Goal: Entertainment & Leisure: Browse casually

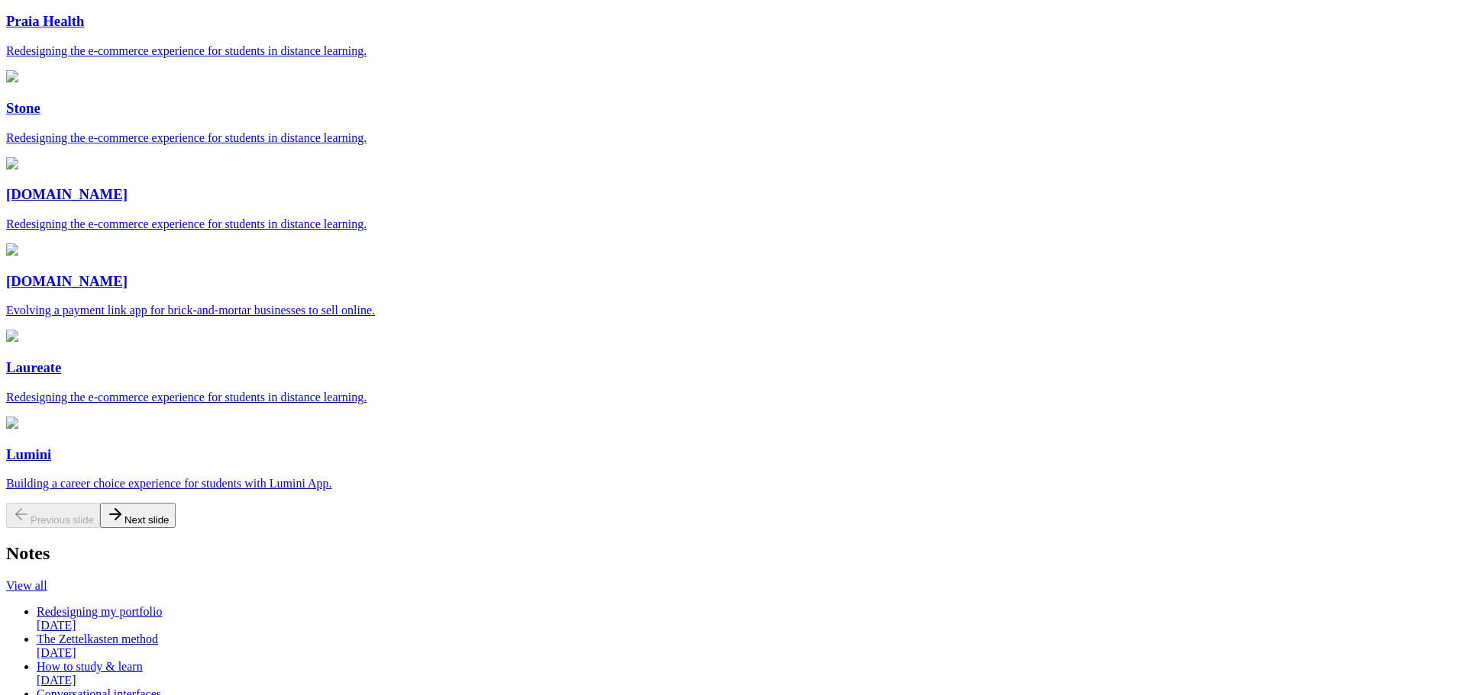
scroll to position [153, 0]
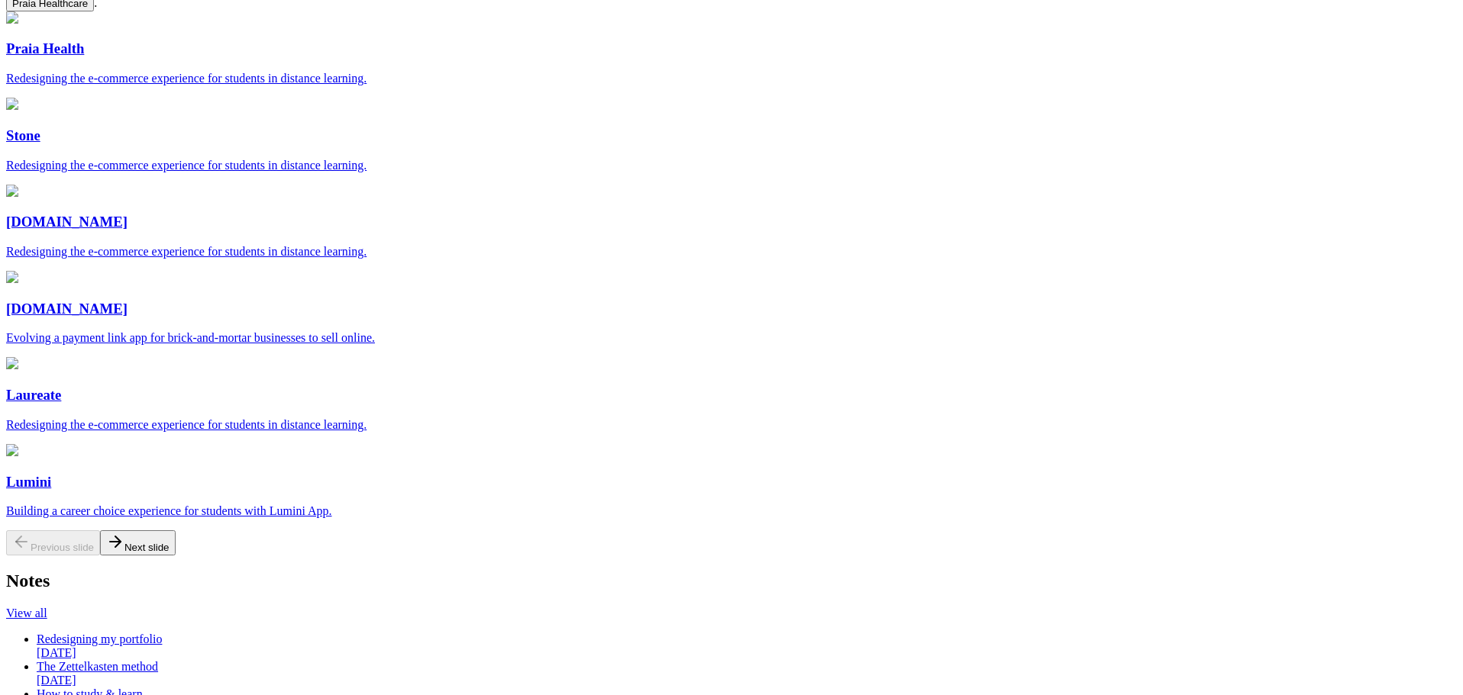
click at [124, 533] on icon at bounding box center [115, 542] width 18 height 18
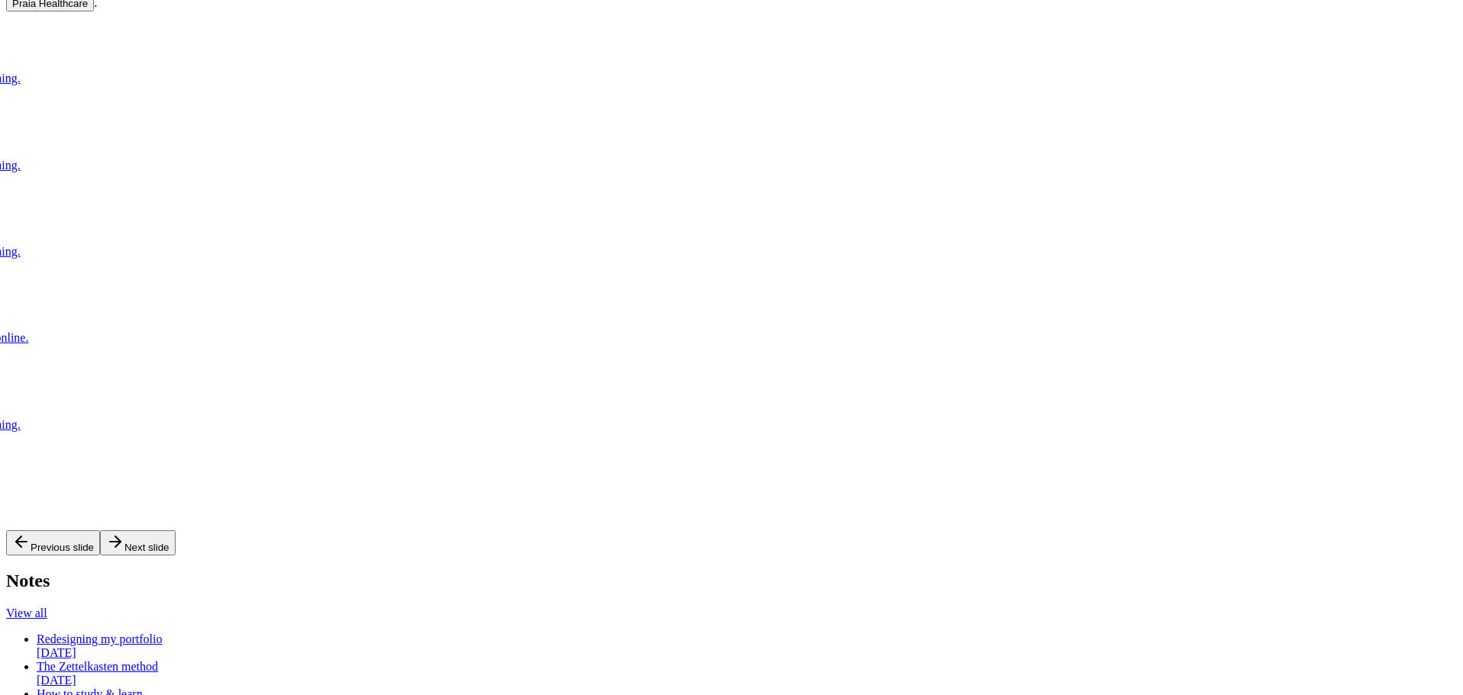
click at [124, 533] on icon at bounding box center [115, 542] width 18 height 18
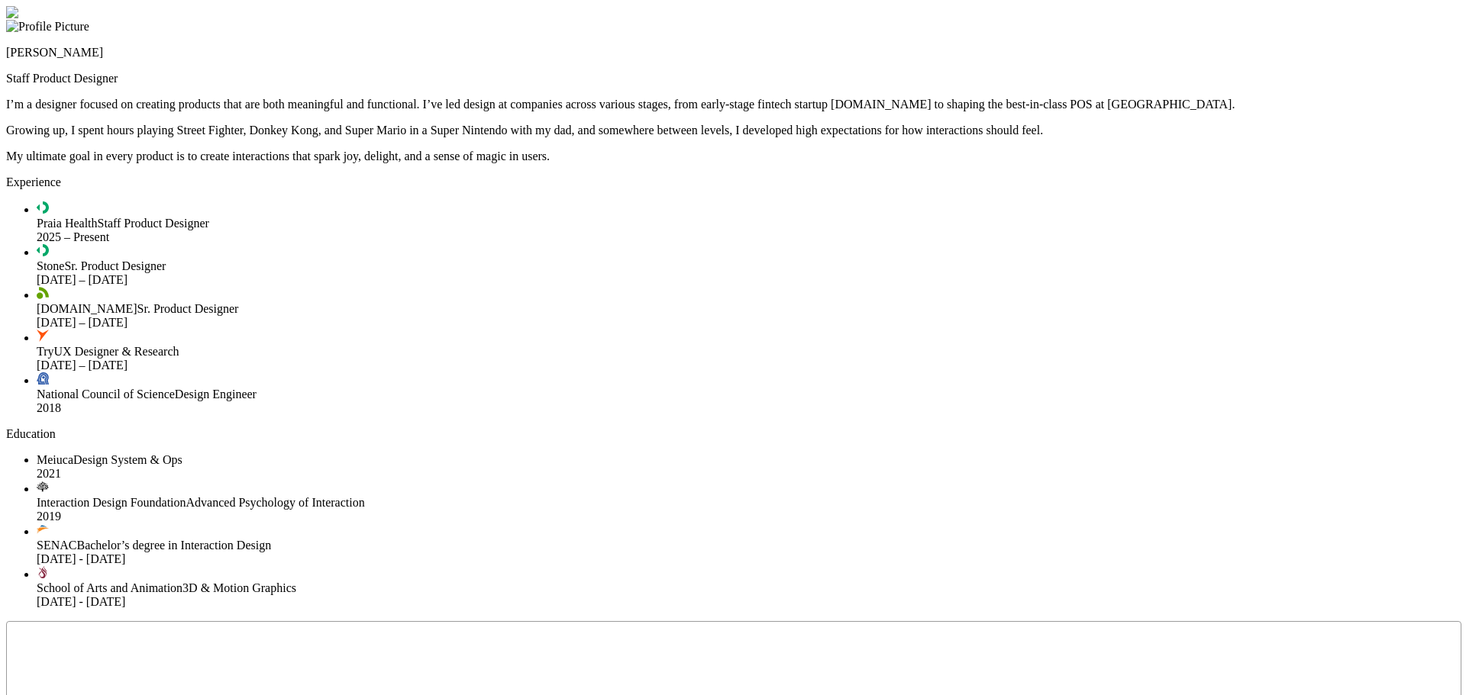
click at [1289, 6] on div at bounding box center [732, 6] width 1453 height 0
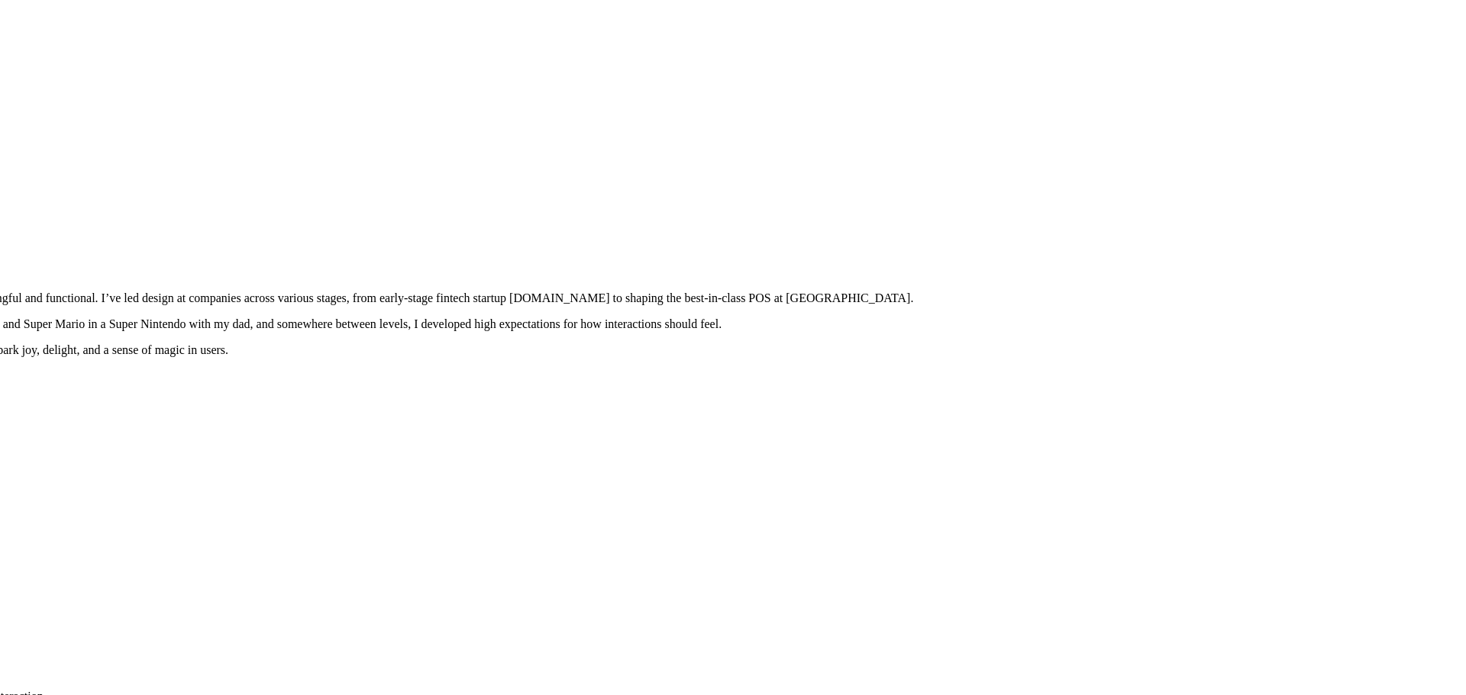
drag, startPoint x: 1275, startPoint y: 340, endPoint x: 953, endPoint y: 534, distance: 376.0
click at [953, 200] on div at bounding box center [411, 200] width 1453 height 0
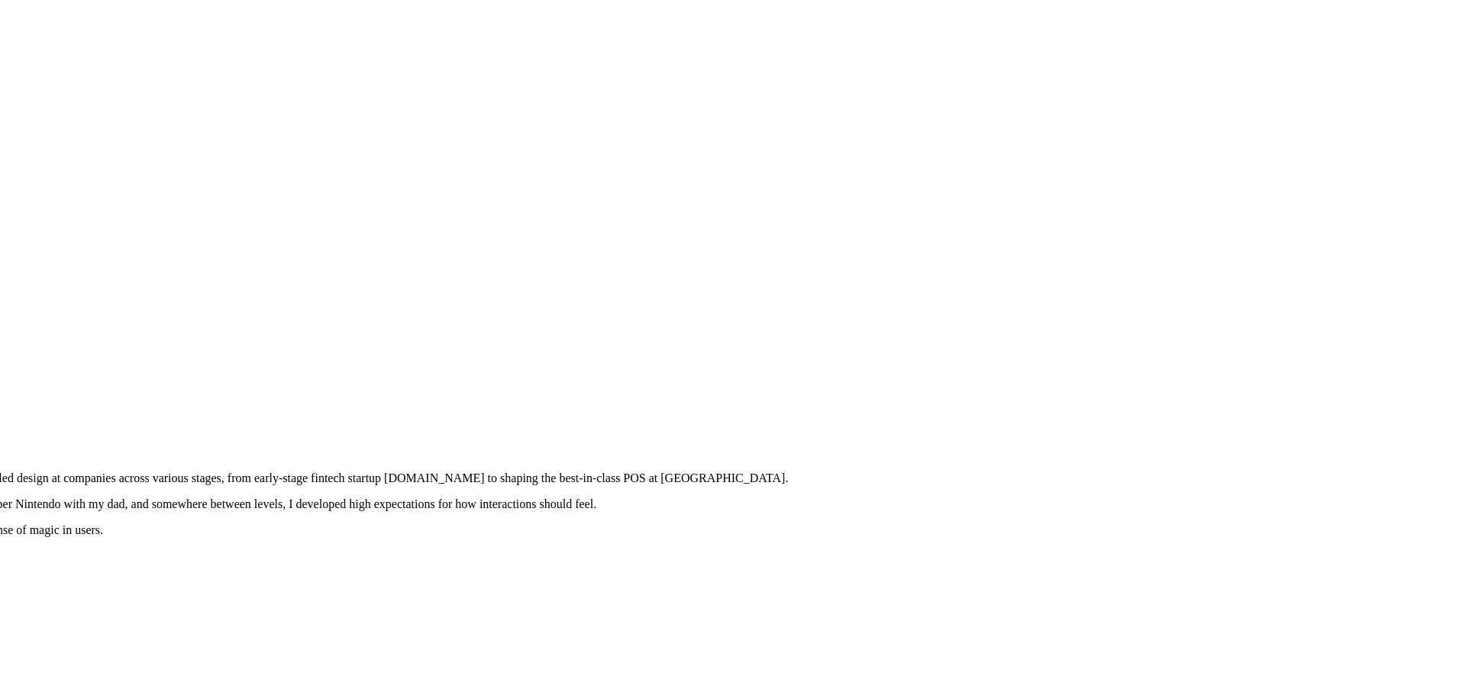
drag, startPoint x: 1143, startPoint y: 282, endPoint x: 1018, endPoint y: 465, distance: 221.3
click at [1013, 380] on div at bounding box center [286, 380] width 1453 height 0
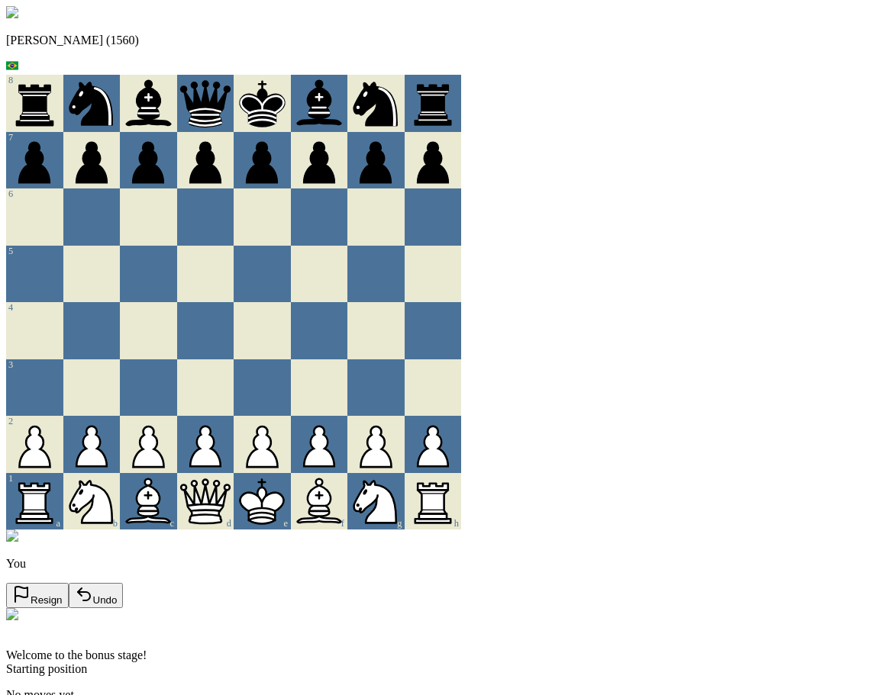
click at [527, 614] on div "Andre (1560) 8 7 6 5 4 3 2 1 a b c d e f g h You Resign Undo Welcome to the bon…" at bounding box center [439, 373] width 866 height 734
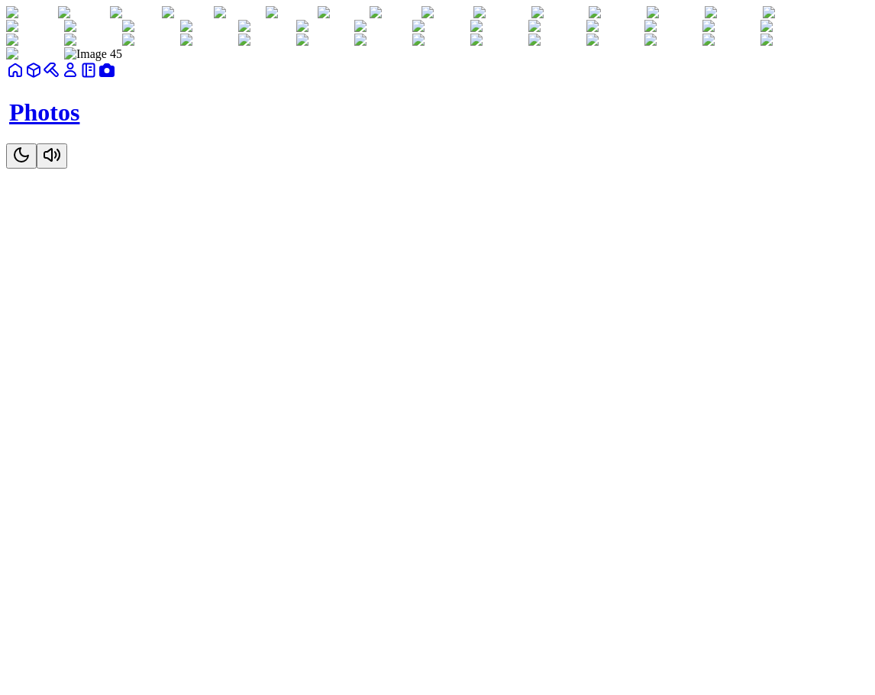
click at [79, 79] on icon at bounding box center [70, 70] width 18 height 18
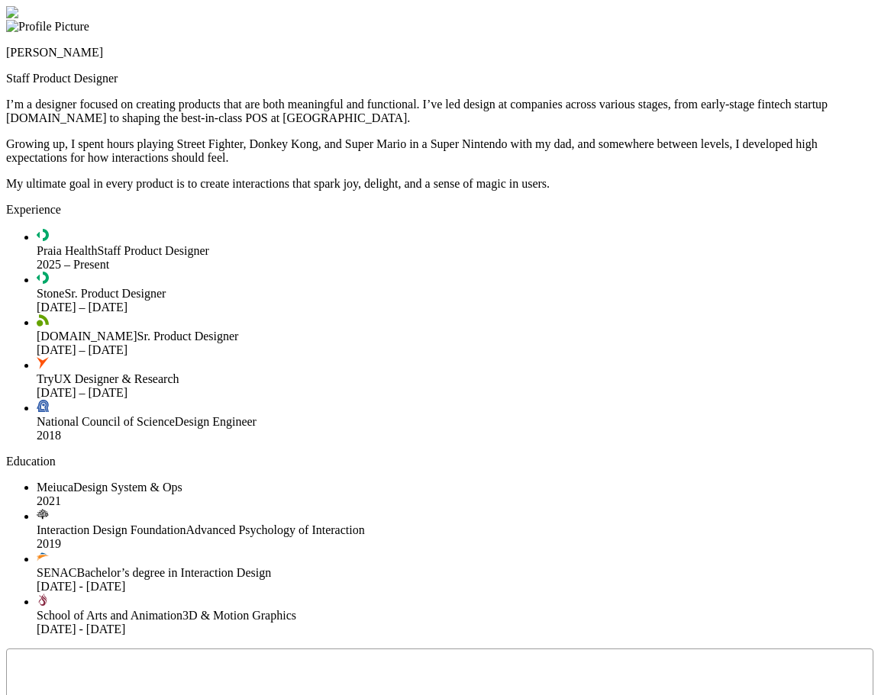
drag, startPoint x: 740, startPoint y: 384, endPoint x: 706, endPoint y: 423, distance: 51.4
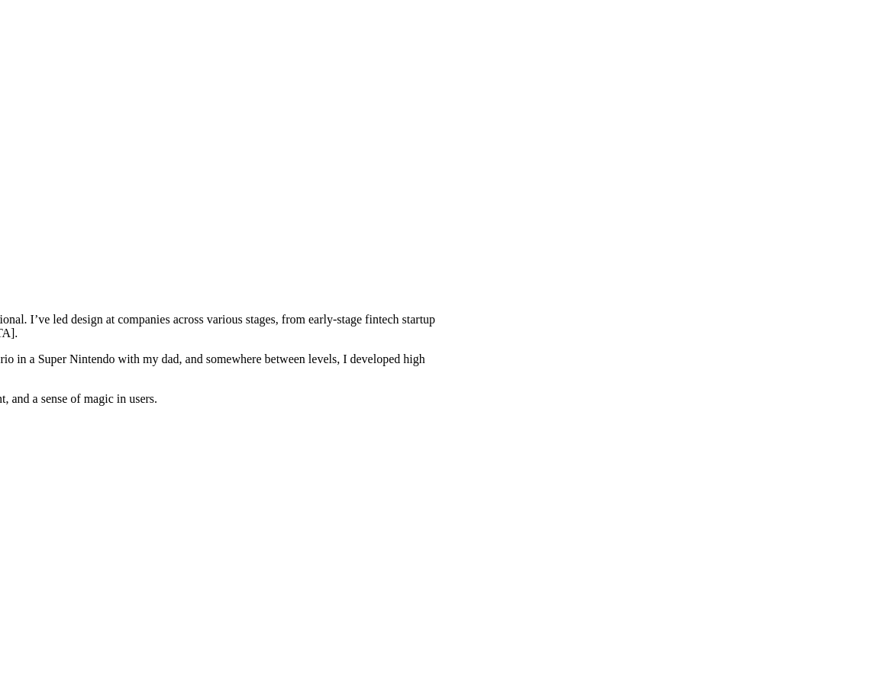
drag, startPoint x: 708, startPoint y: 355, endPoint x: 290, endPoint y: 582, distance: 476.2
click at [290, 221] on div at bounding box center [47, 221] width 866 height 0
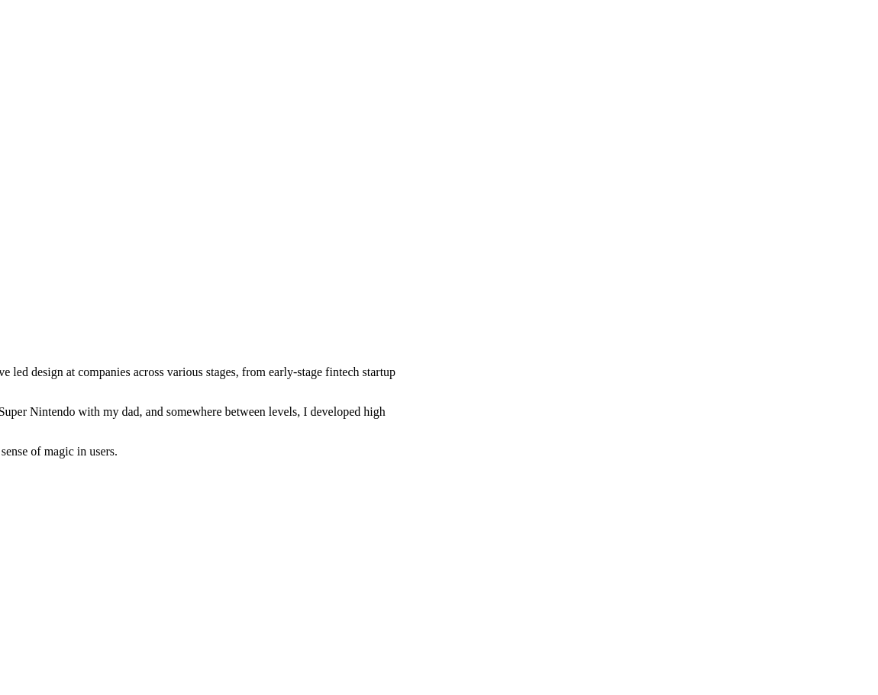
drag, startPoint x: 605, startPoint y: 315, endPoint x: 568, endPoint y: 392, distance: 85.7
click at [440, 274] on div at bounding box center [7, 274] width 866 height 0
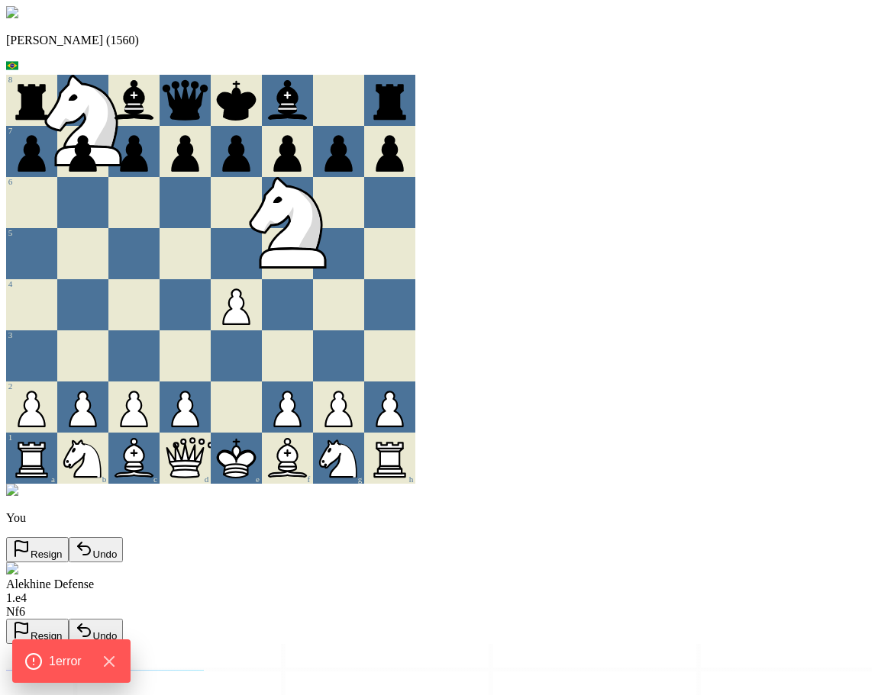
click at [315, 268] on icon at bounding box center [292, 258] width 65 height 19
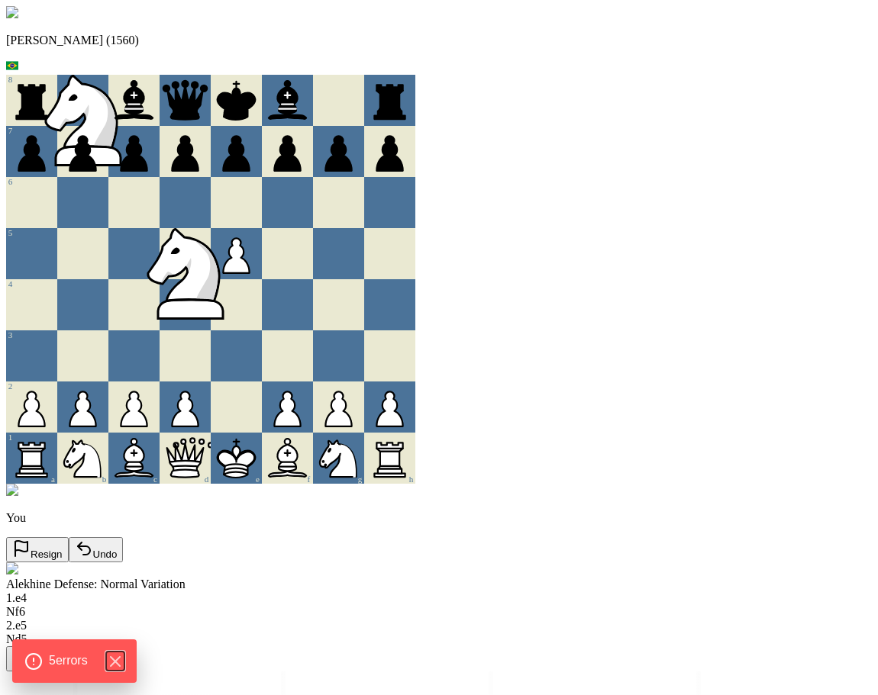
click at [124, 666] on icon "Hide Errors" at bounding box center [115, 662] width 18 height 18
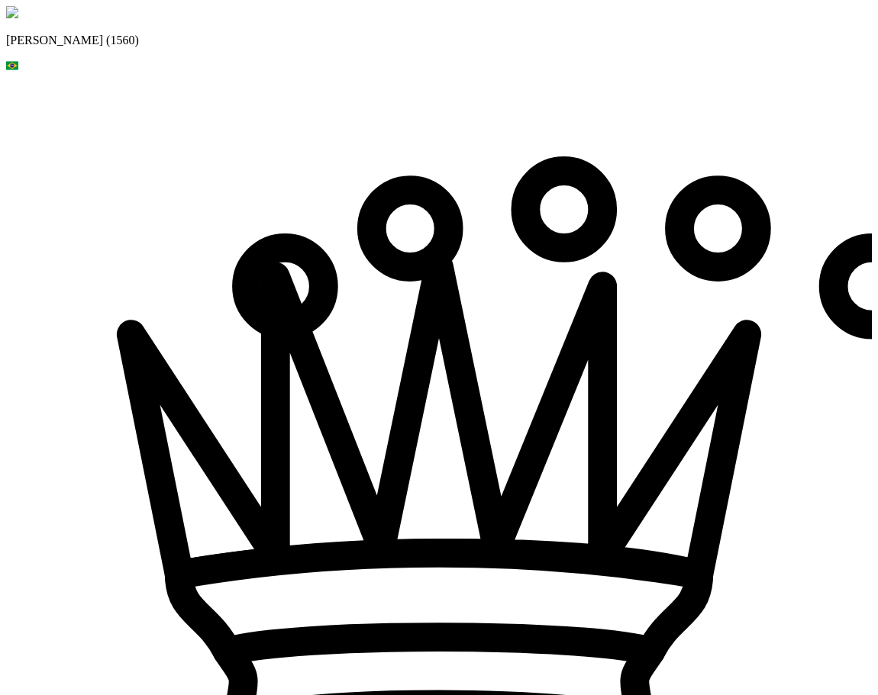
click at [99, 95] on div at bounding box center [439, 509] width 866 height 869
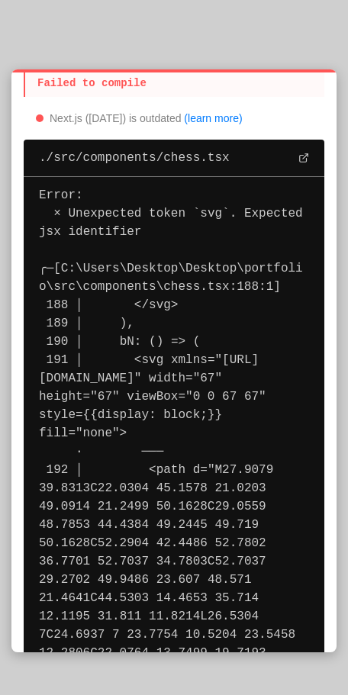
scroll to position [76, 0]
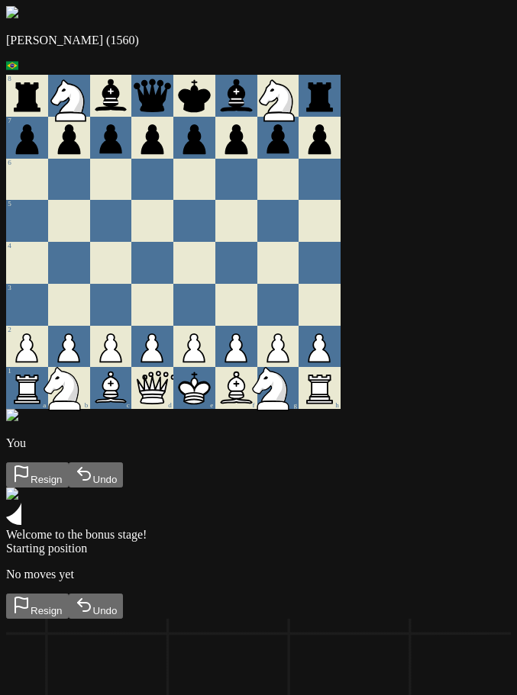
click at [170, 596] on div "Andre (1560) 8 7 6 5 4 3 2 1 a b c d e f g h You Resign Undo Welcome to the bon…" at bounding box center [258, 312] width 505 height 613
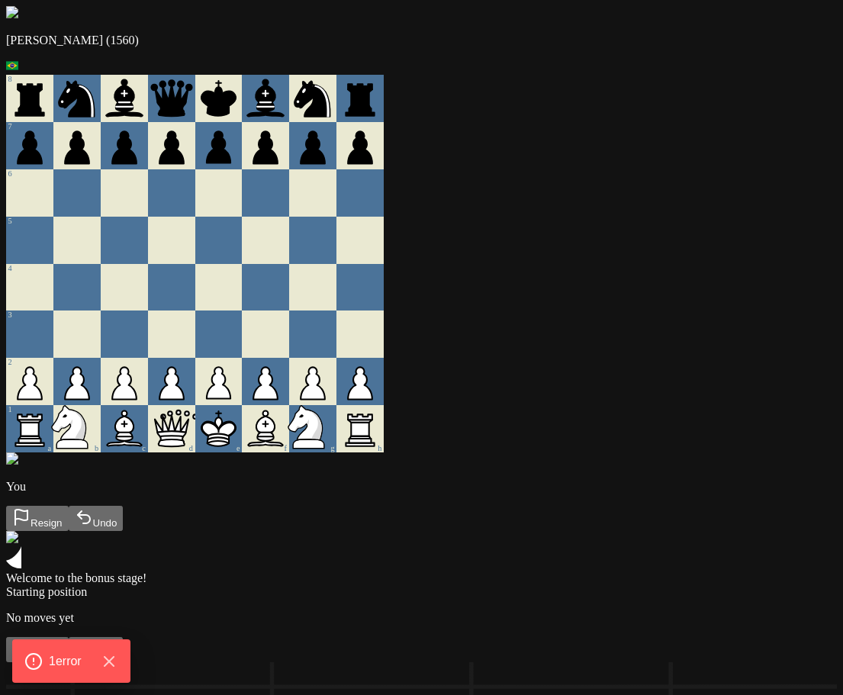
click at [337, 217] on div at bounding box center [312, 192] width 47 height 47
click at [113, 666] on icon "Hide Errors" at bounding box center [112, 662] width 20 height 20
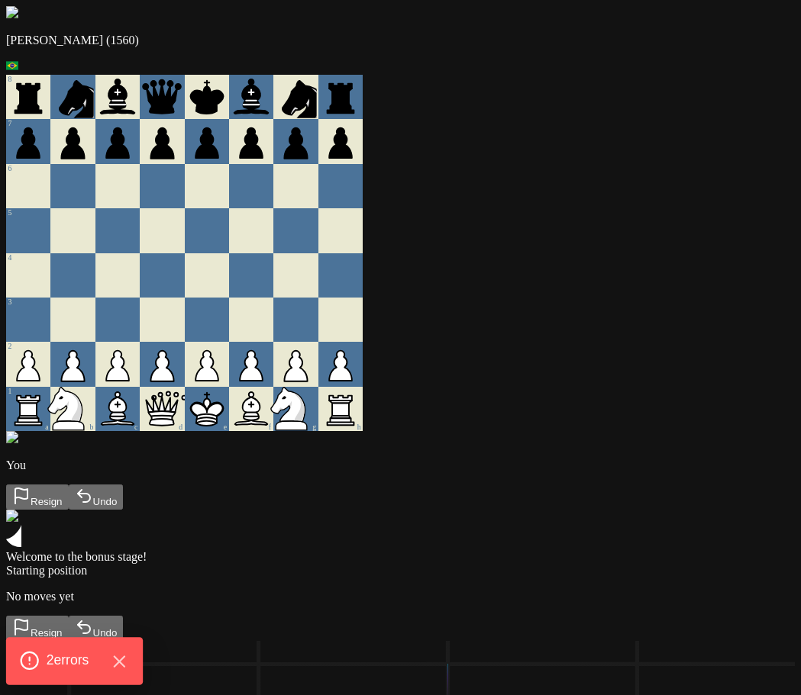
click at [69, 659] on span "2 error s" at bounding box center [68, 661] width 43 height 20
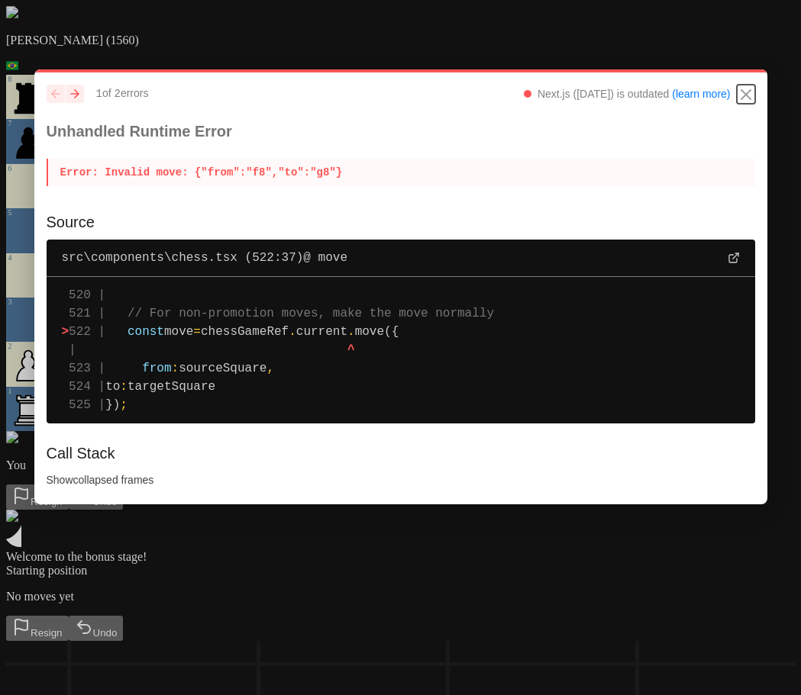
click at [751, 92] on icon "Close" at bounding box center [746, 94] width 18 height 18
